Goal: Task Accomplishment & Management: Manage account settings

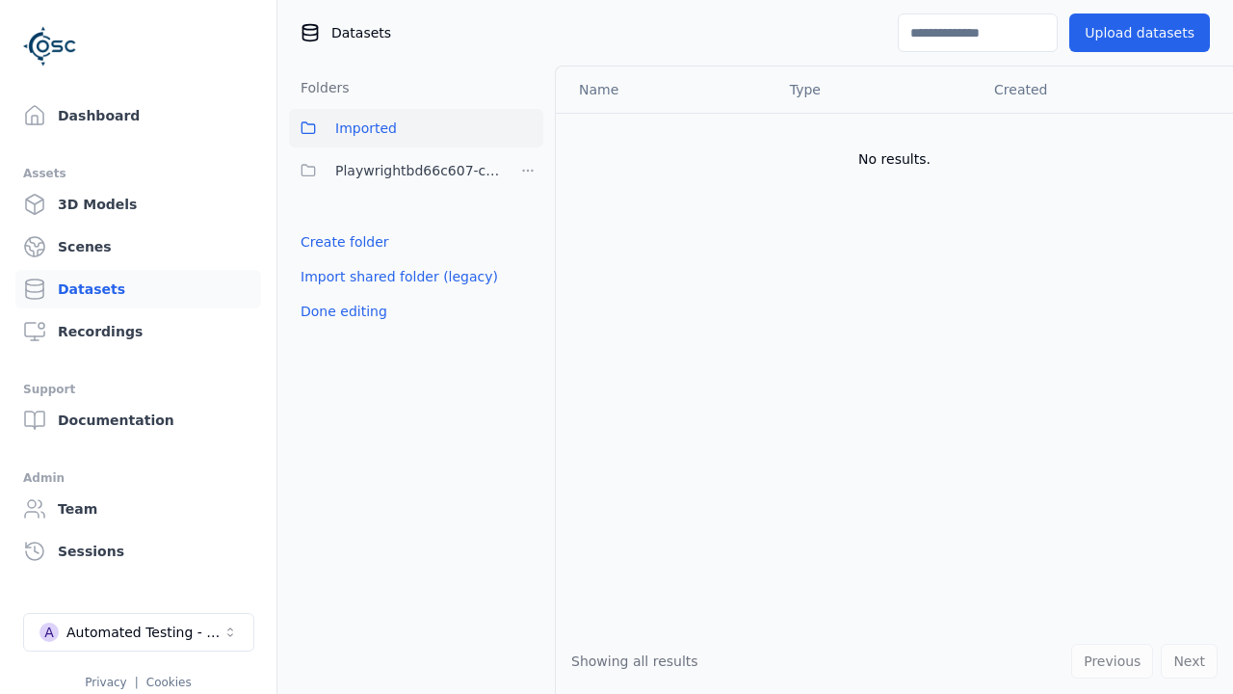
click at [339, 242] on link "Create folder" at bounding box center [345, 241] width 89 height 19
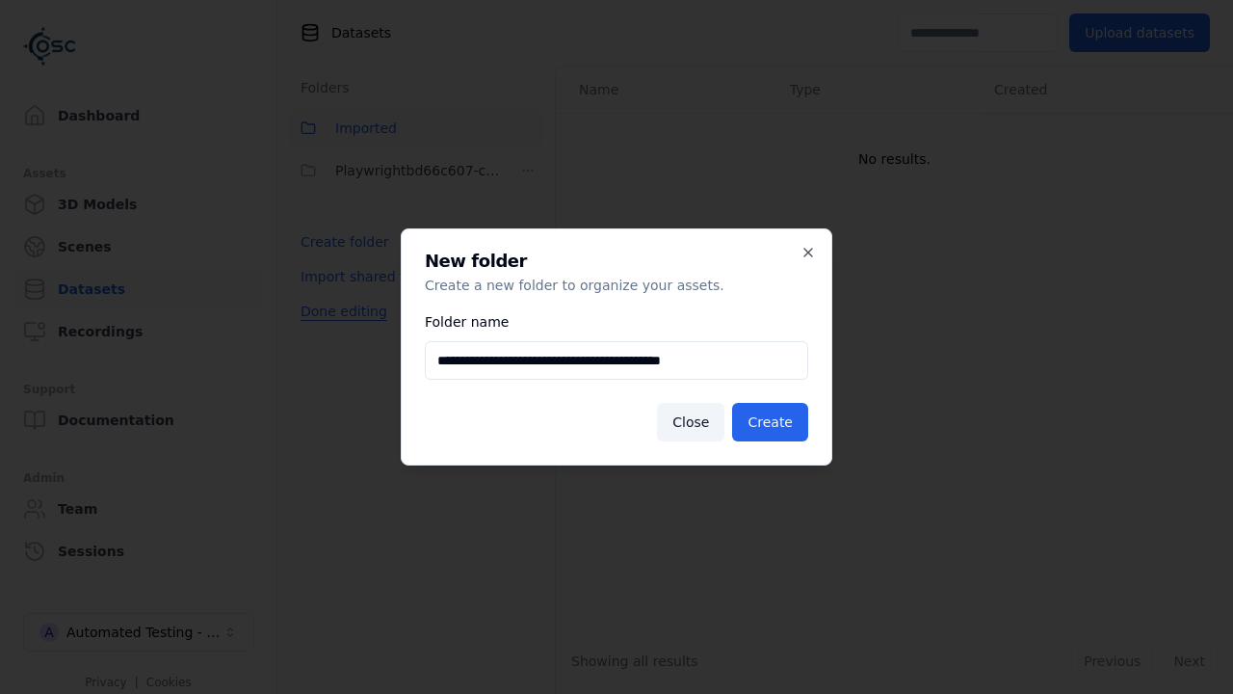
click at [339, 329] on button "Done editing" at bounding box center [344, 311] width 110 height 35
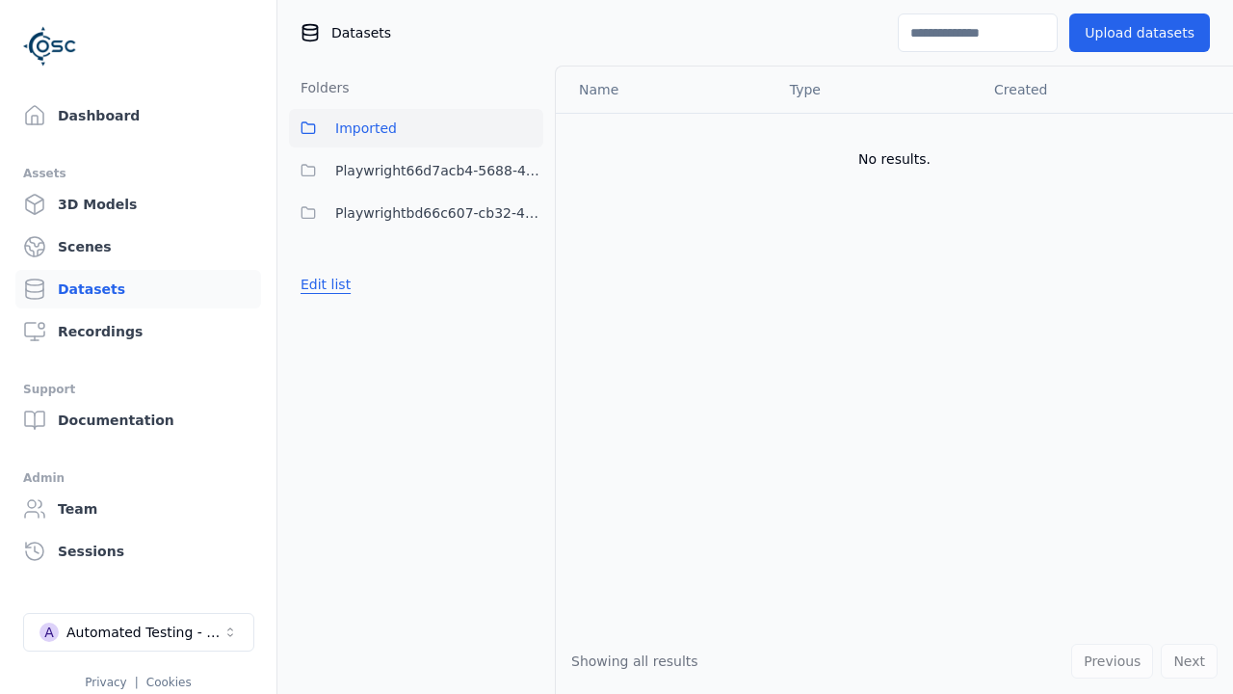
click at [322, 284] on button "Edit list" at bounding box center [325, 284] width 73 height 35
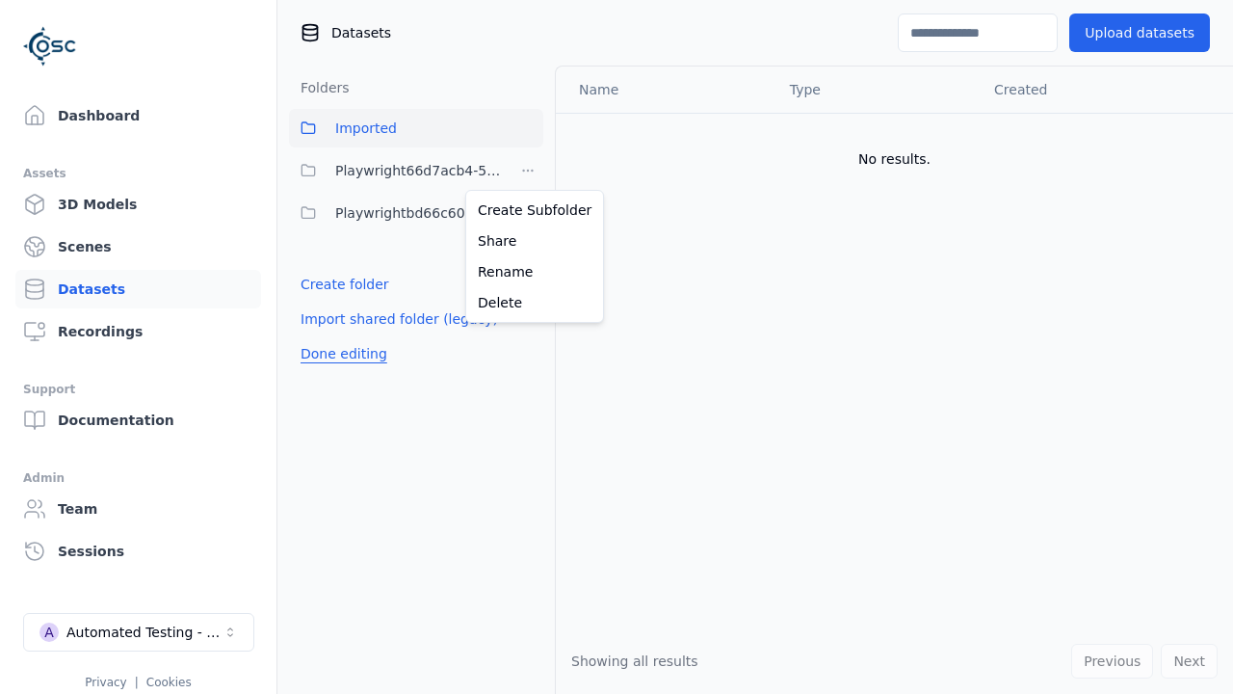
click at [528, 171] on html "Support Dashboard Assets 3D Models Scenes Datasets Recordings Support Documenta…" at bounding box center [616, 347] width 1233 height 694
click at [527, 271] on div "Rename" at bounding box center [534, 271] width 129 height 31
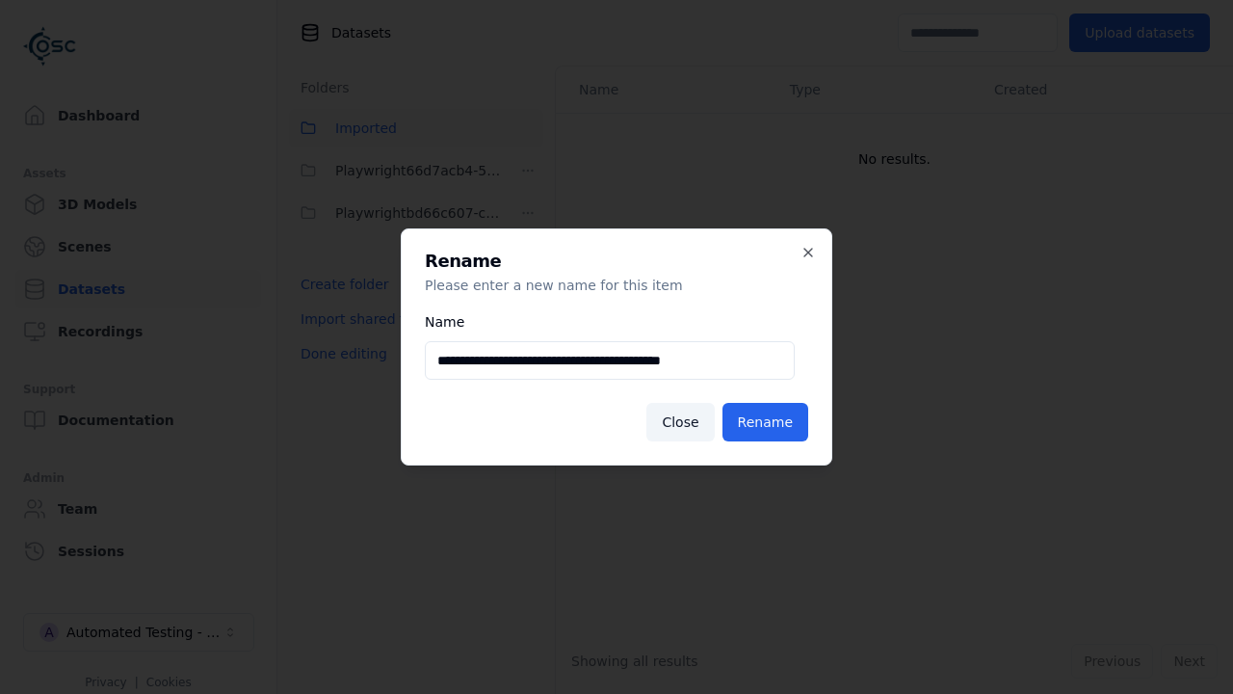
click at [609, 360] on input "**********" at bounding box center [610, 360] width 370 height 39
type input "**********"
click at [769, 422] on button "Rename" at bounding box center [766, 422] width 86 height 39
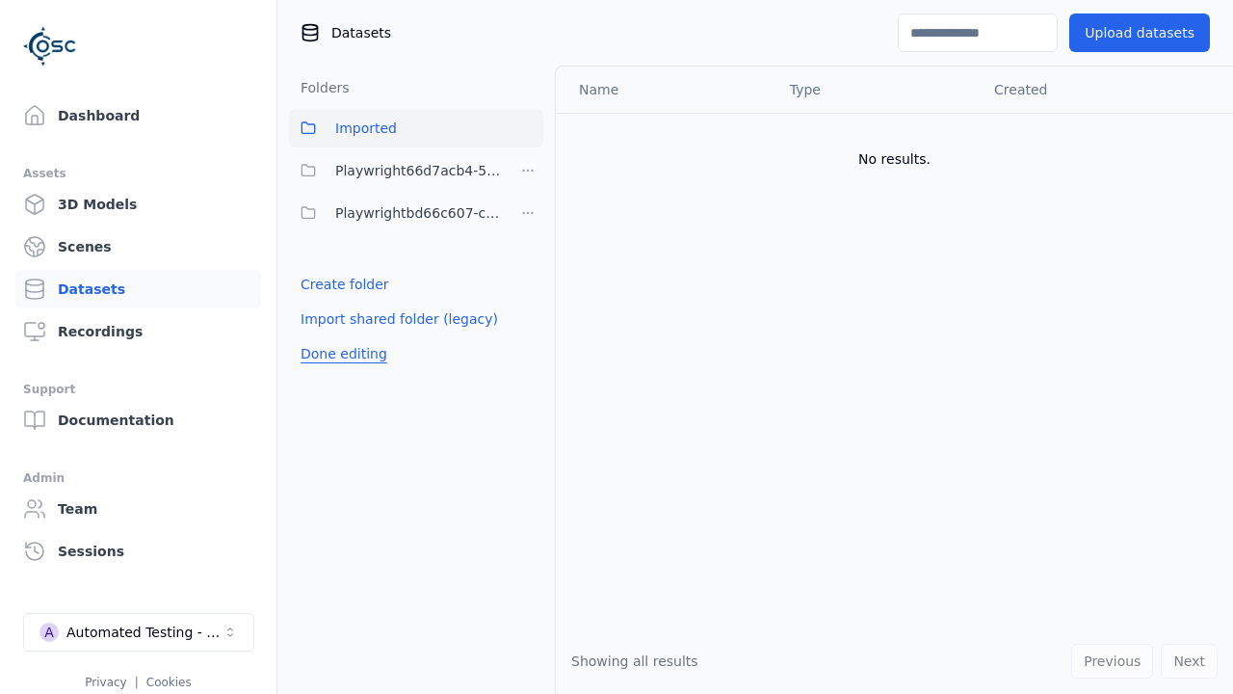
click at [339, 354] on button "Done editing" at bounding box center [344, 353] width 110 height 35
click at [322, 336] on button "Done editing" at bounding box center [344, 353] width 110 height 35
click at [528, 171] on html "Support Dashboard Assets 3D Models Scenes Datasets Recordings Support Documenta…" at bounding box center [616, 347] width 1233 height 694
click at [527, 302] on div "Delete" at bounding box center [534, 302] width 129 height 31
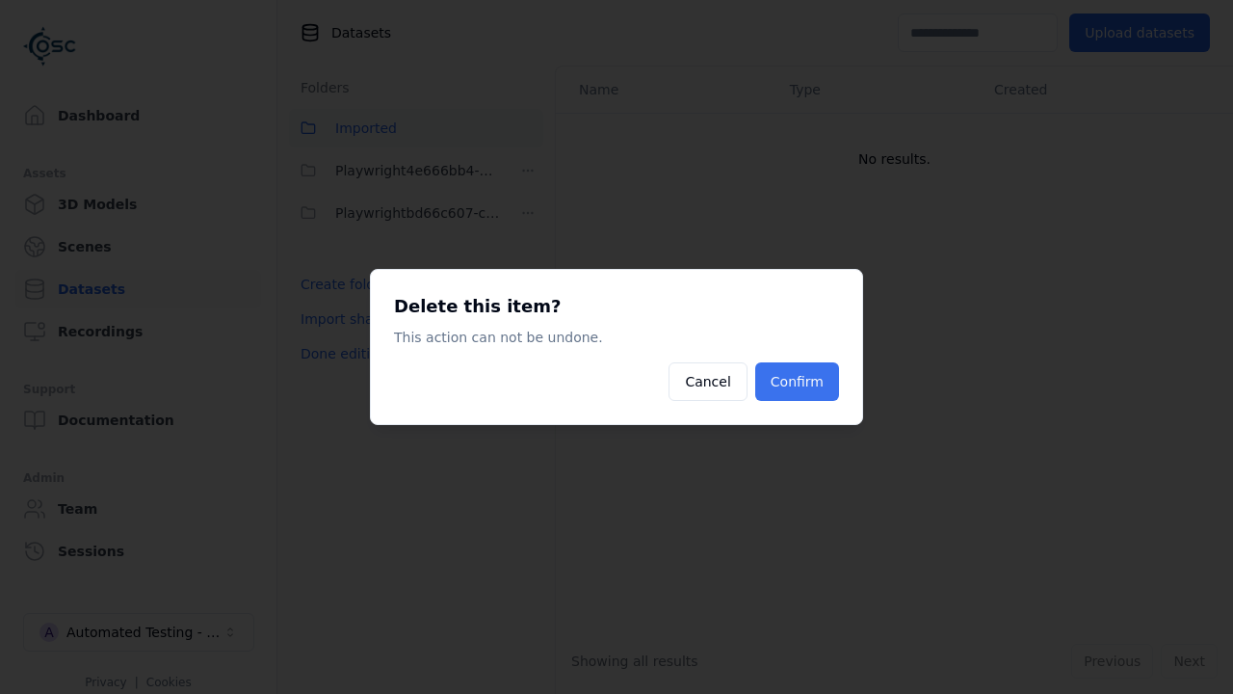
click at [800, 381] on button "Confirm" at bounding box center [797, 381] width 84 height 39
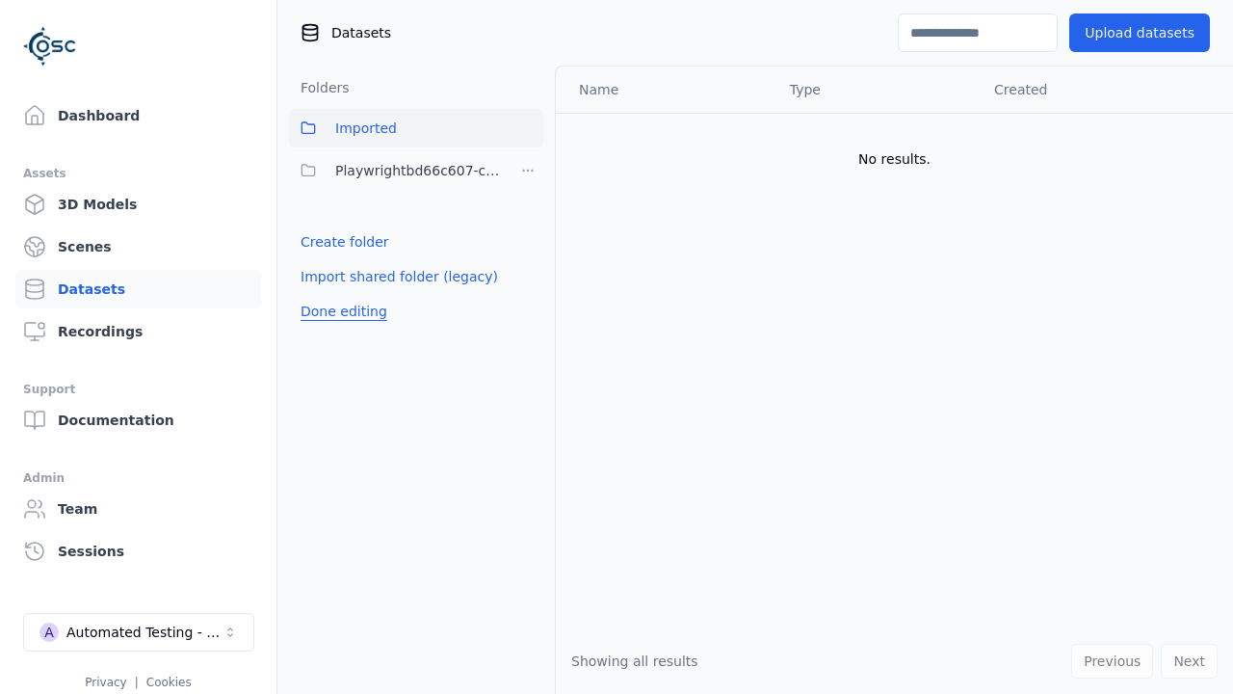
click at [339, 311] on button "Done editing" at bounding box center [344, 311] width 110 height 35
